Goal: Check status

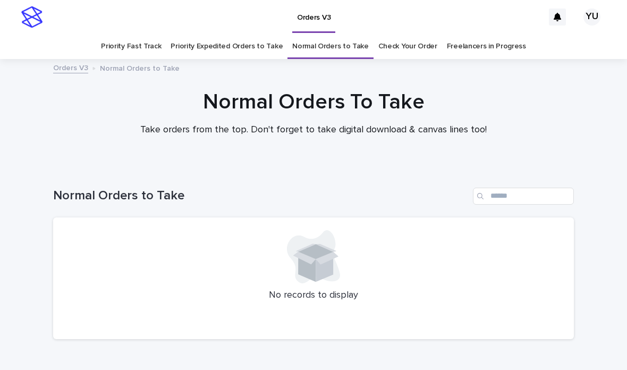
scroll to position [1, 0]
click at [378, 33] on link "Check Your Order" at bounding box center [407, 45] width 59 height 25
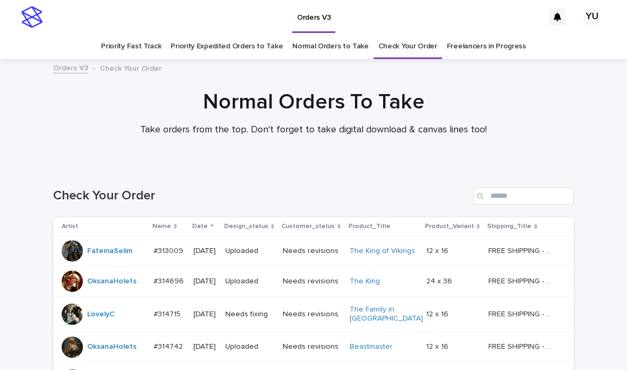
click at [341, 34] on link "Normal Orders to Take" at bounding box center [330, 46] width 77 height 25
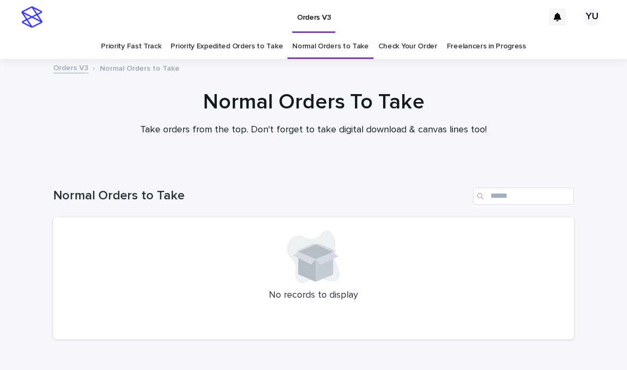
click at [487, 34] on link "Freelancers in Progress" at bounding box center [486, 46] width 79 height 25
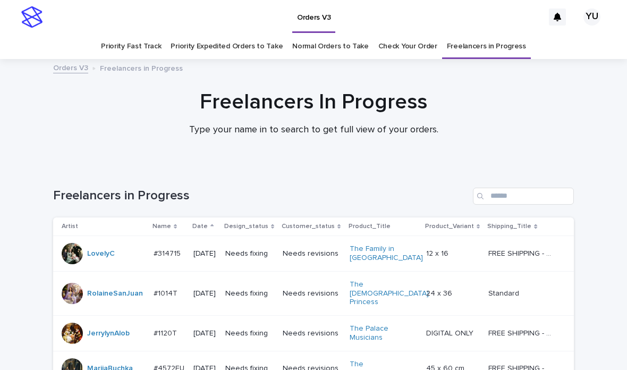
click at [347, 34] on link "Normal Orders to Take" at bounding box center [330, 46] width 77 height 25
